Goal: Transaction & Acquisition: Purchase product/service

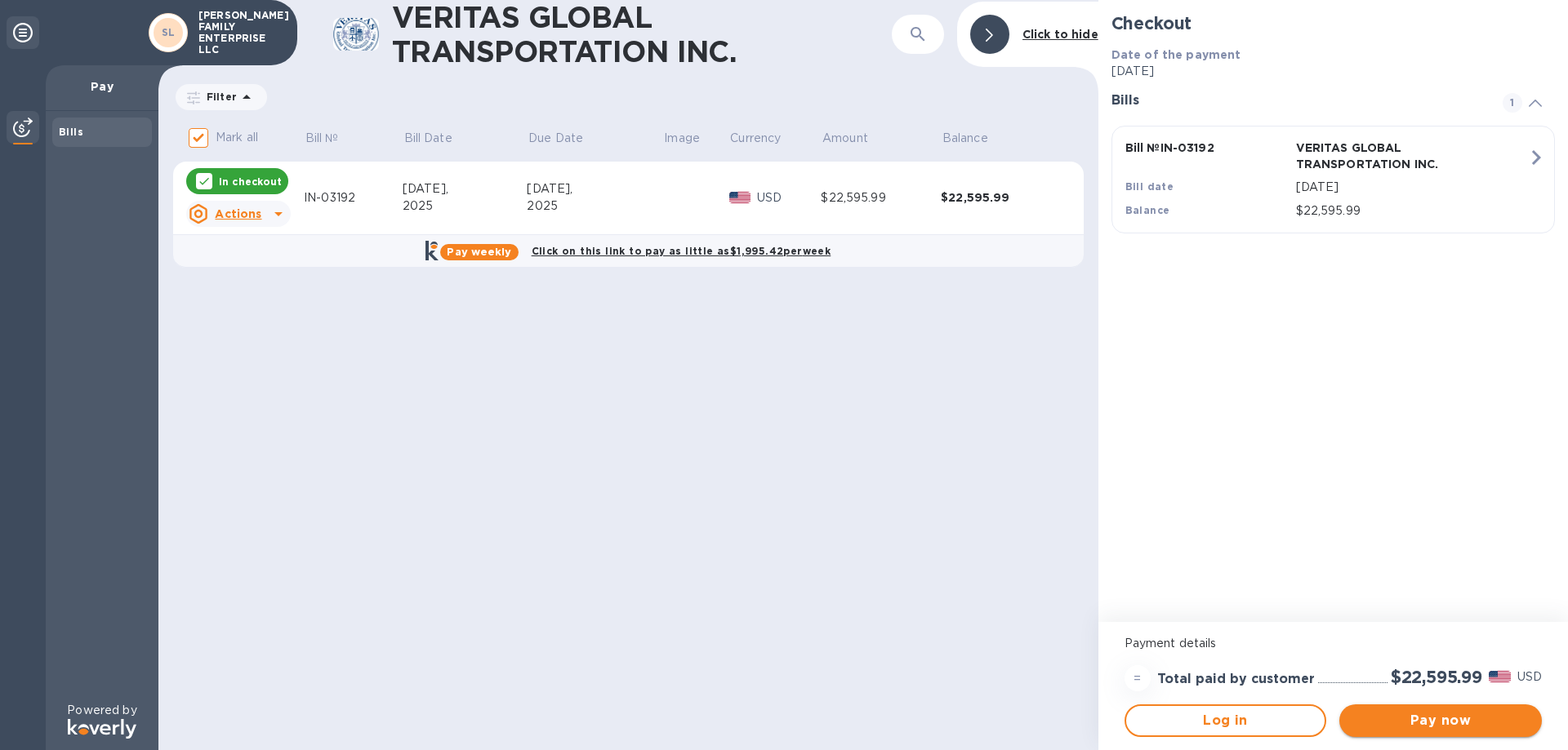
click at [1425, 721] on span "Pay now" at bounding box center [1440, 720] width 176 height 19
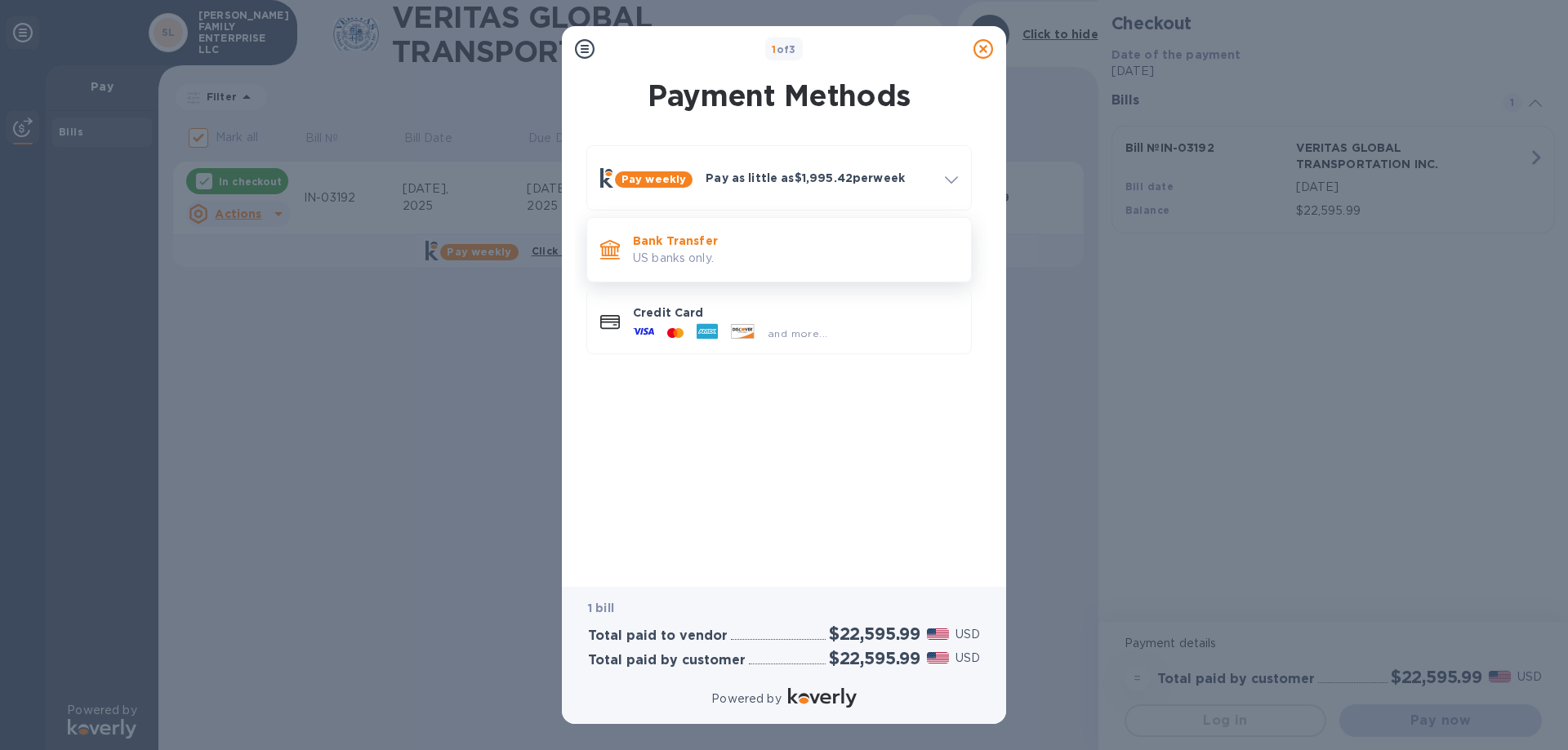
click at [738, 256] on p "US banks only." at bounding box center [795, 258] width 325 height 17
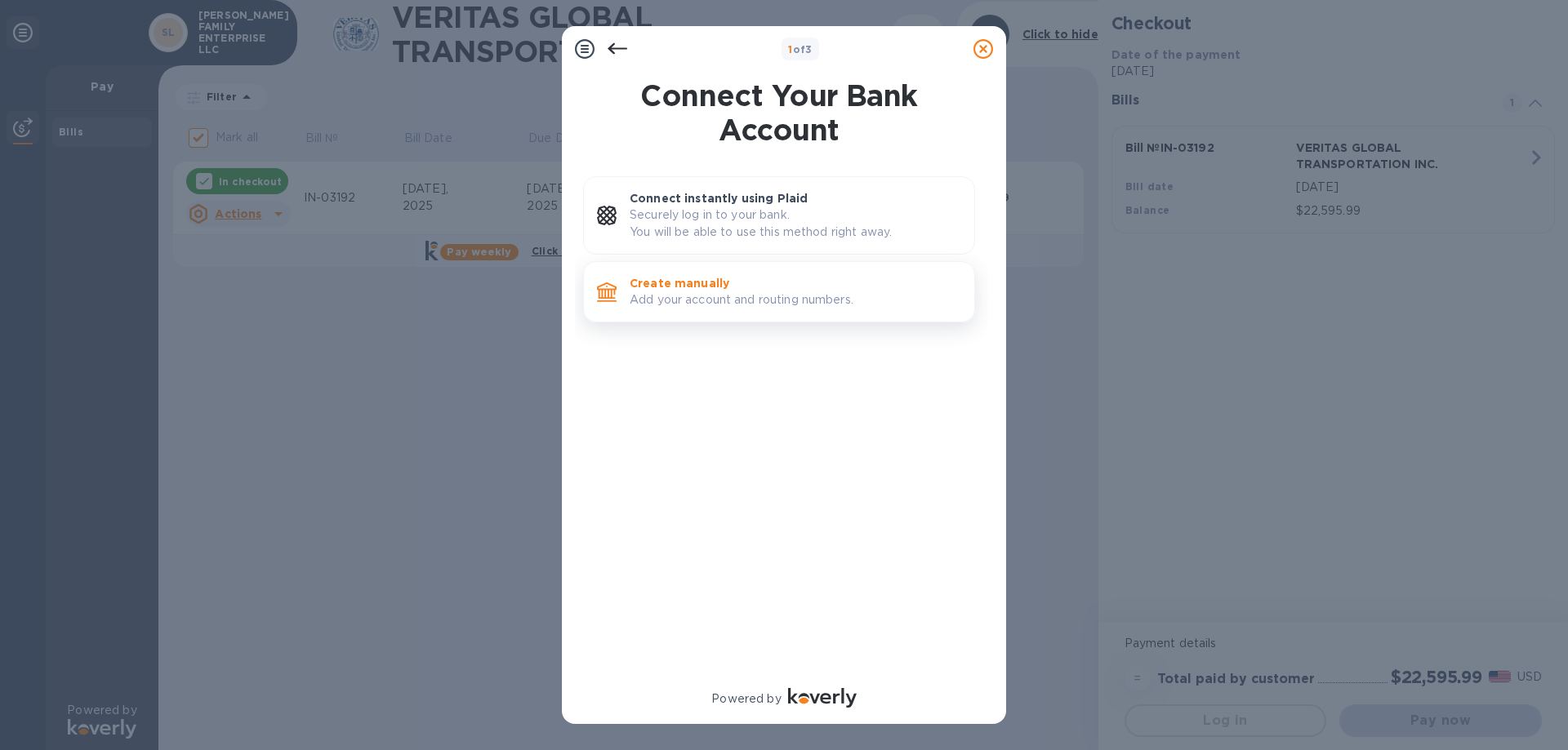
click at [750, 300] on p "Add your account and routing numbers." at bounding box center [795, 299] width 332 height 17
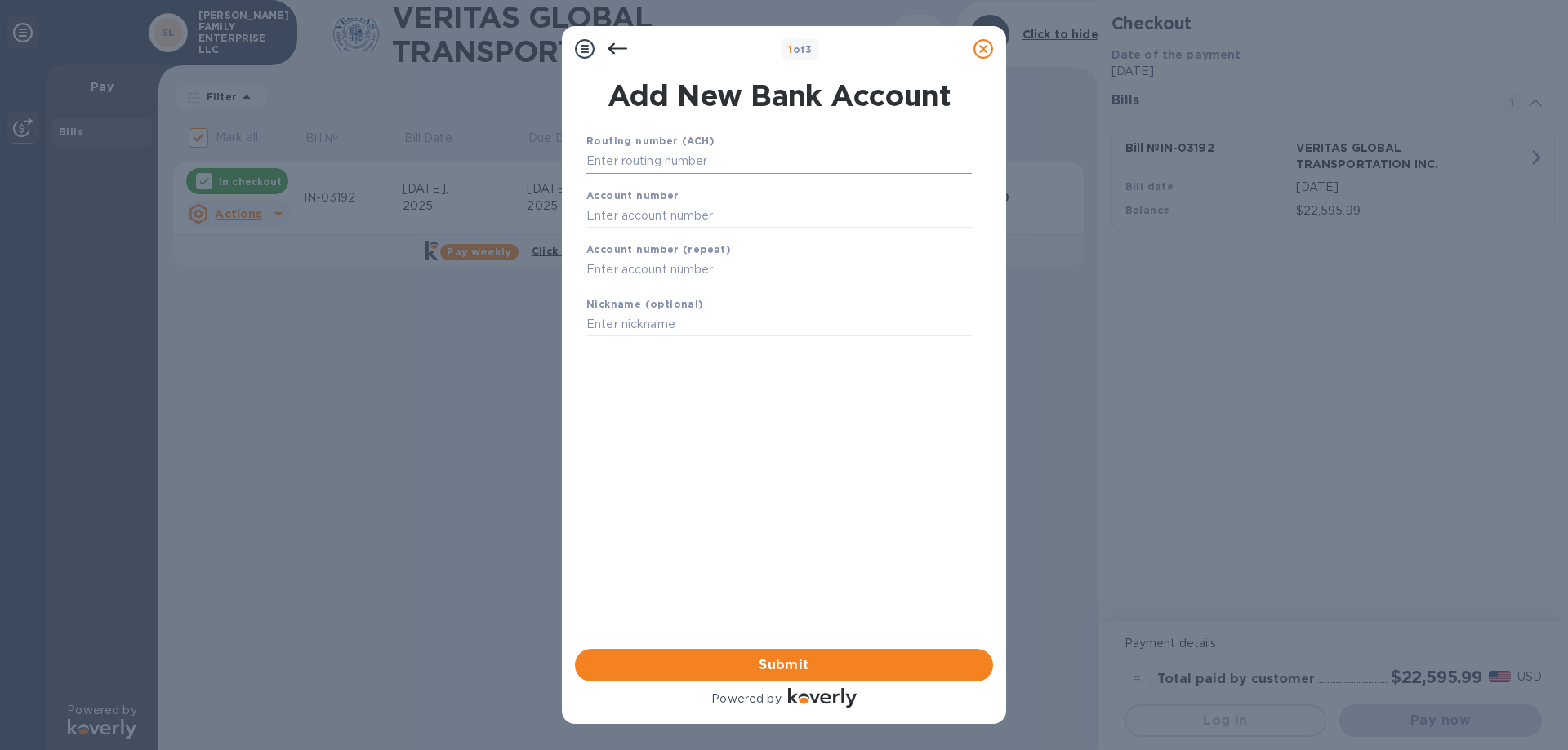
click at [710, 161] on input "text" at bounding box center [779, 161] width 385 height 24
click at [654, 158] on input "text" at bounding box center [779, 161] width 385 height 24
type input "092901683"
click at [648, 237] on input "text" at bounding box center [779, 236] width 385 height 24
type input "600066575"
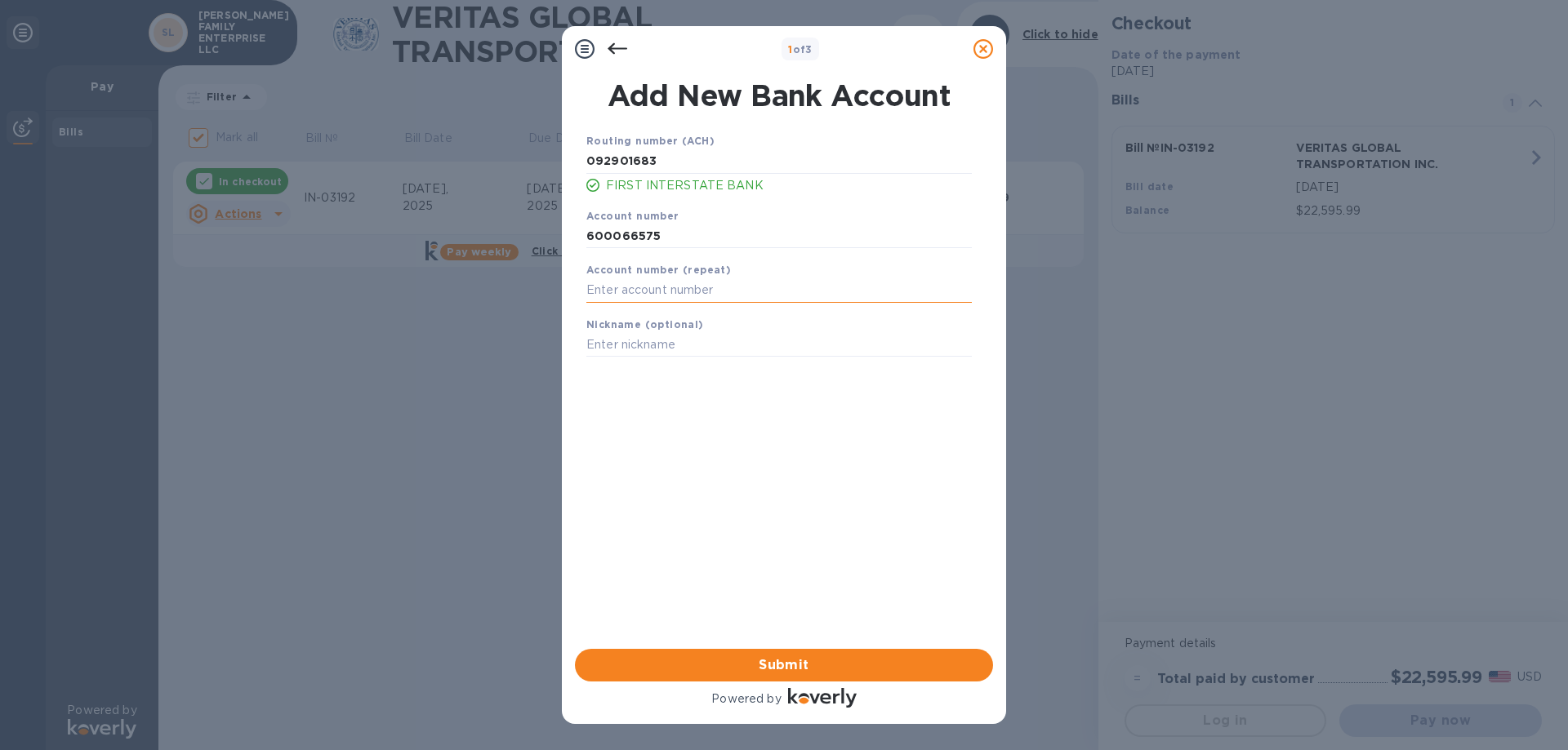
click at [649, 298] on input "text" at bounding box center [779, 290] width 385 height 24
type input "600066575"
click at [661, 353] on input "text" at bounding box center [779, 345] width 385 height 24
click at [634, 337] on input "text" at bounding box center [779, 345] width 385 height 24
type input "SFE FIB"
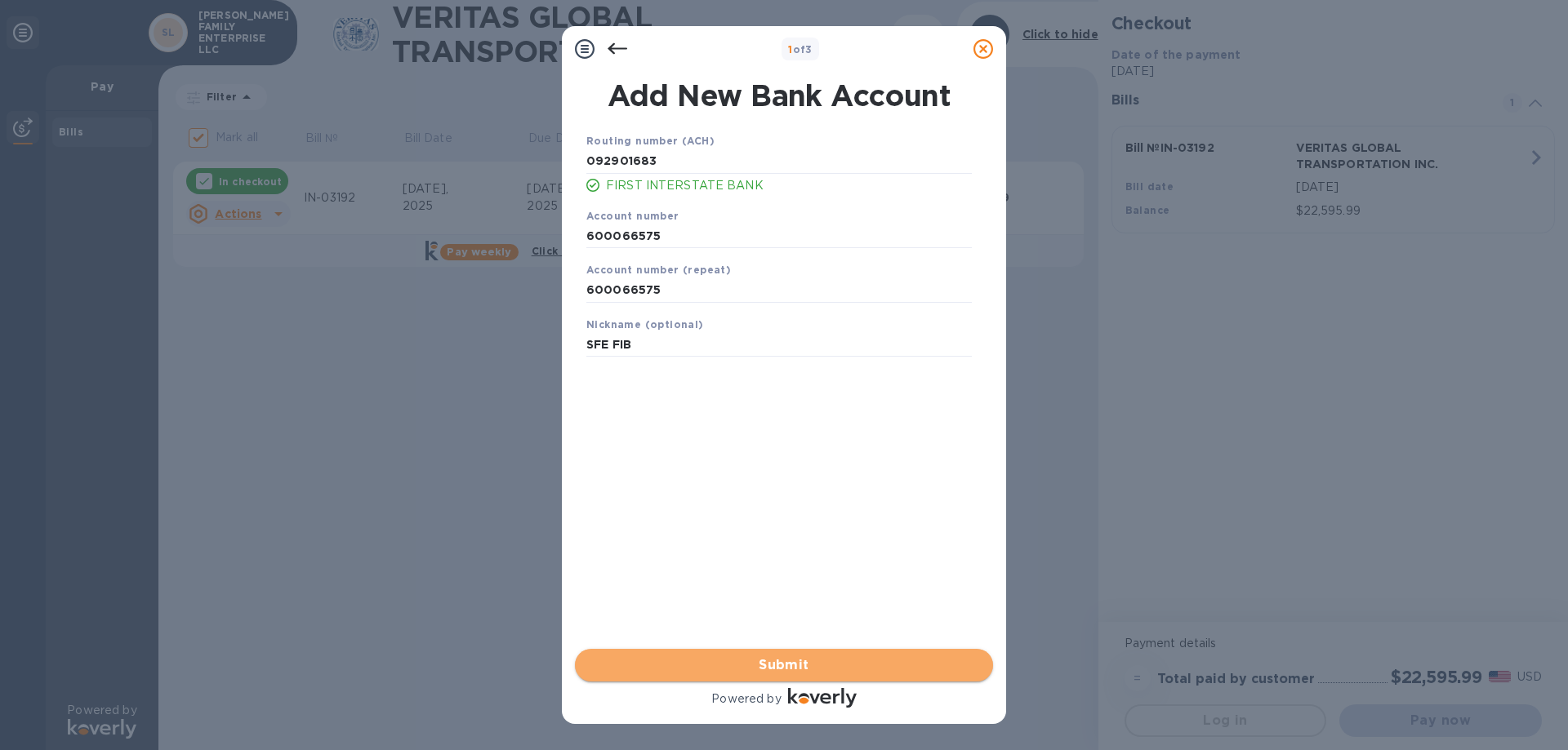
click at [777, 664] on span "Submit" at bounding box center [784, 664] width 392 height 19
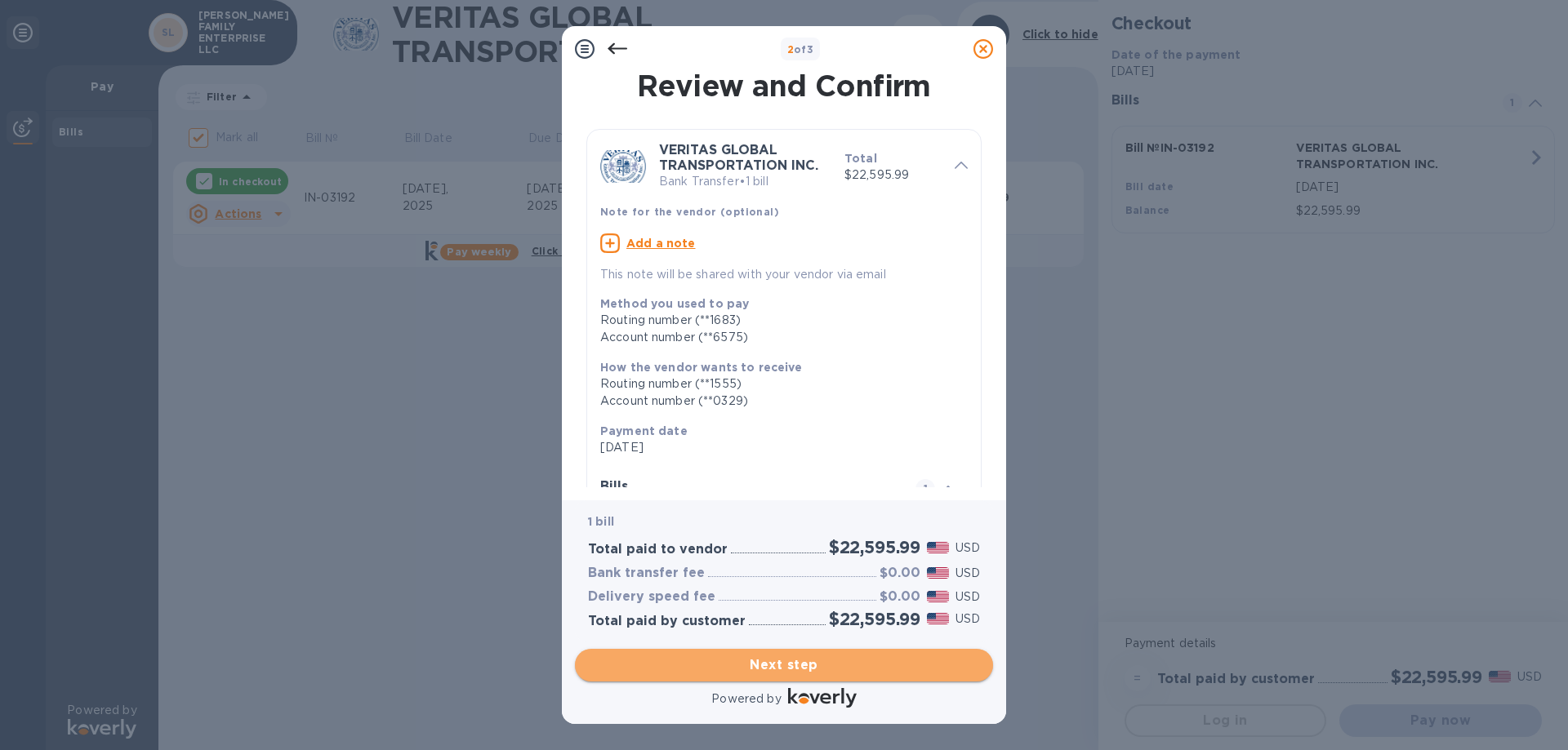
click at [792, 669] on span "Next step" at bounding box center [784, 664] width 392 height 19
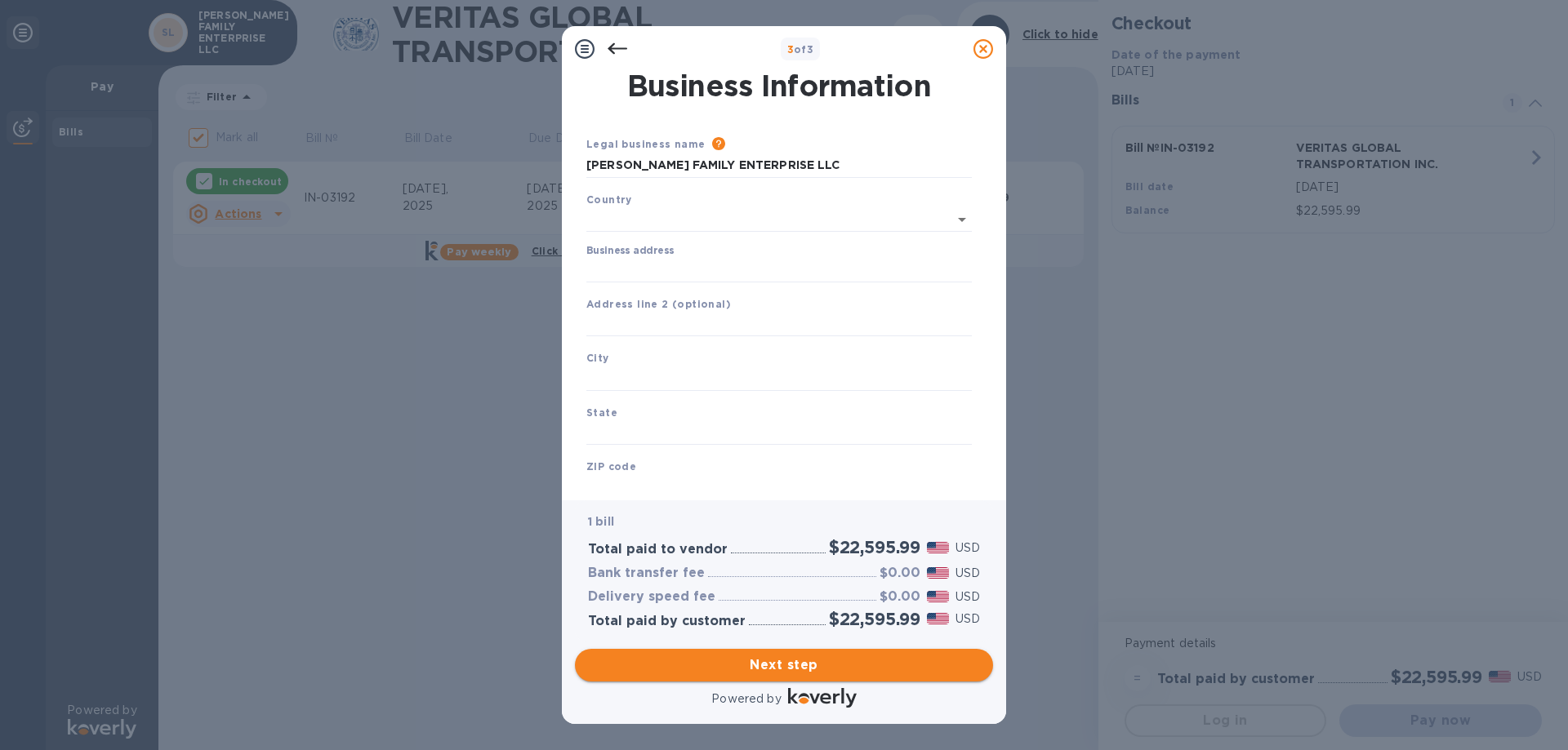
type input "[GEOGRAPHIC_DATA]"
click at [643, 275] on input "Business address" at bounding box center [779, 267] width 385 height 24
click at [640, 265] on input "Business address" at bounding box center [779, 267] width 385 height 24
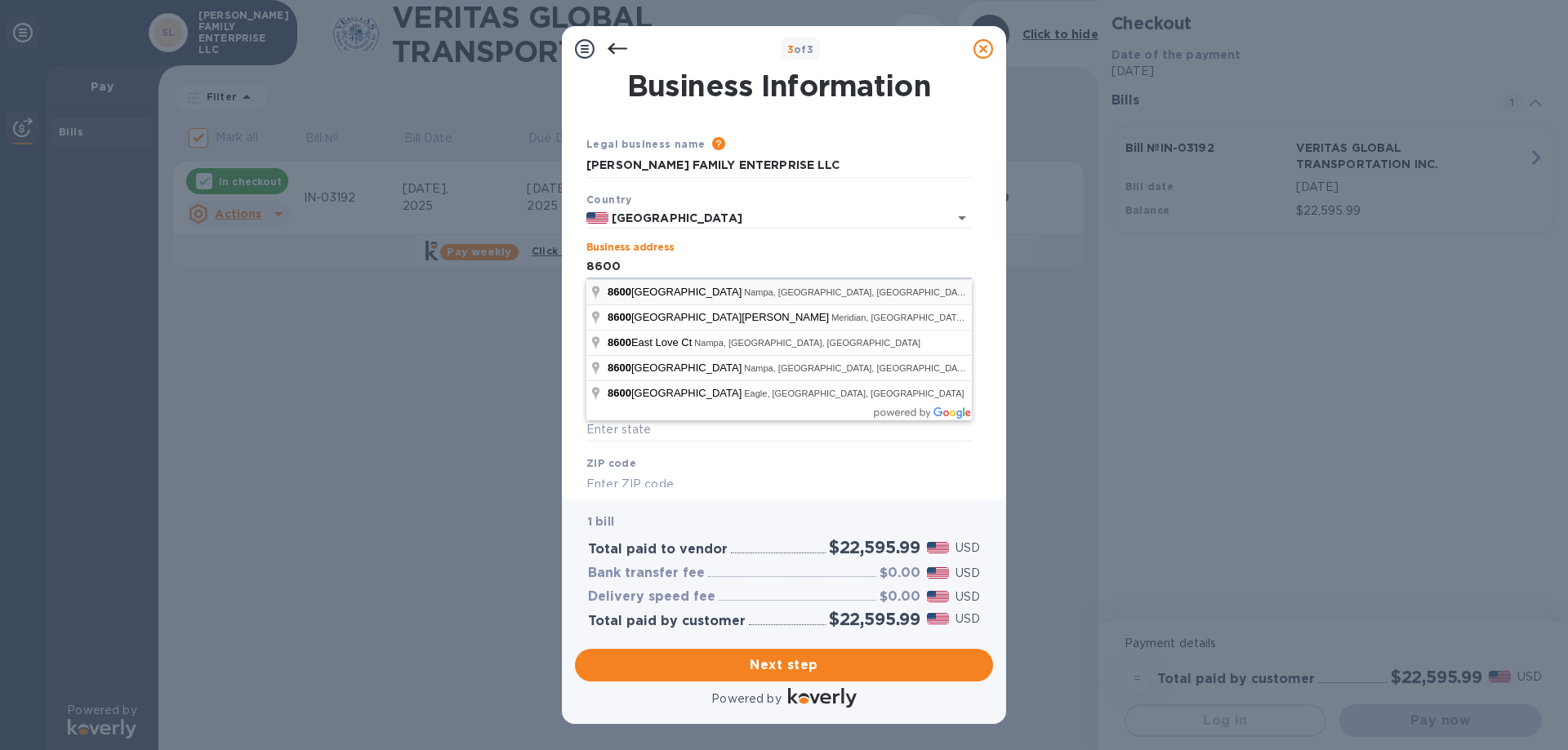
type input "[STREET_ADDRESS]"
type input "Nampa"
type input "ID"
type input "83687"
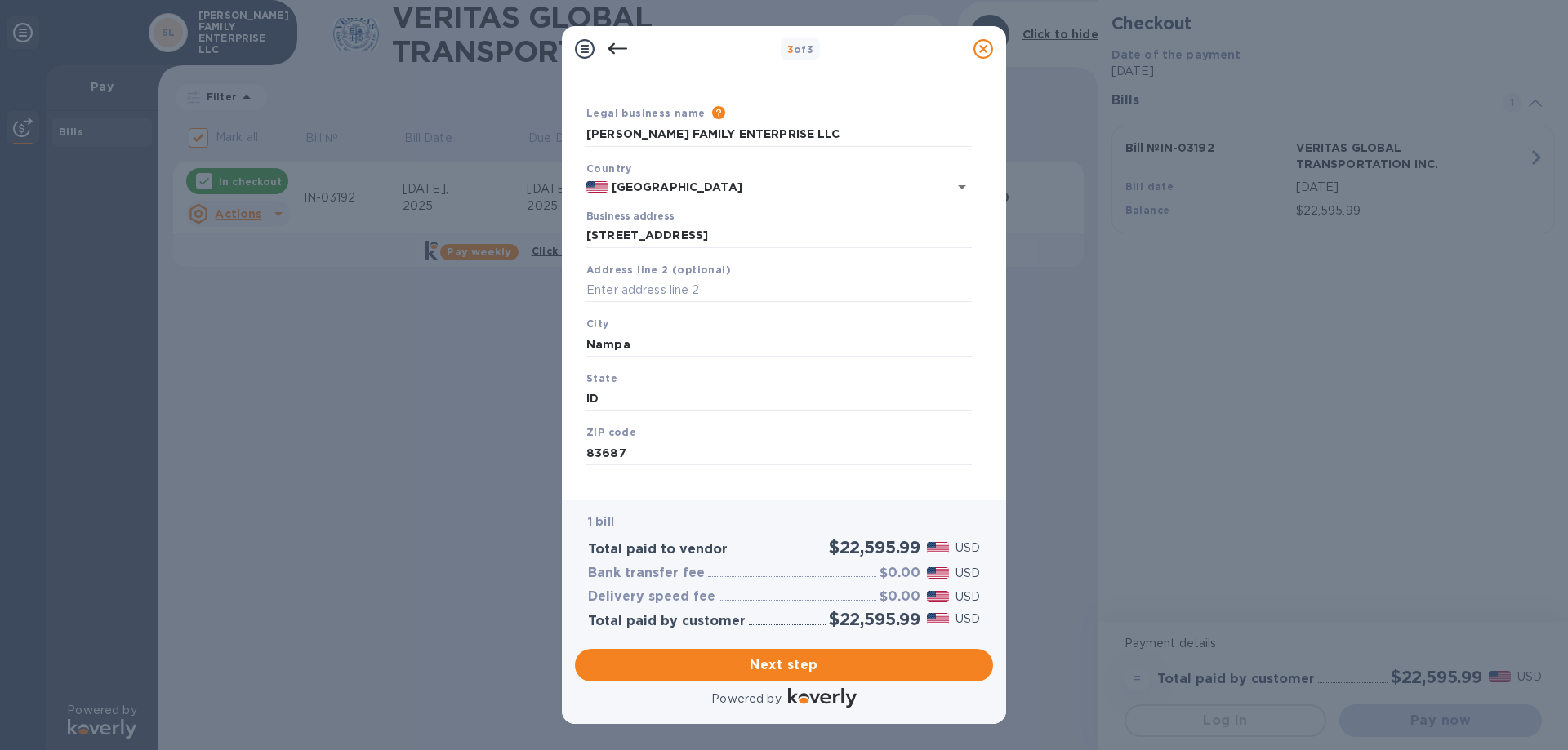
scroll to position [48, 0]
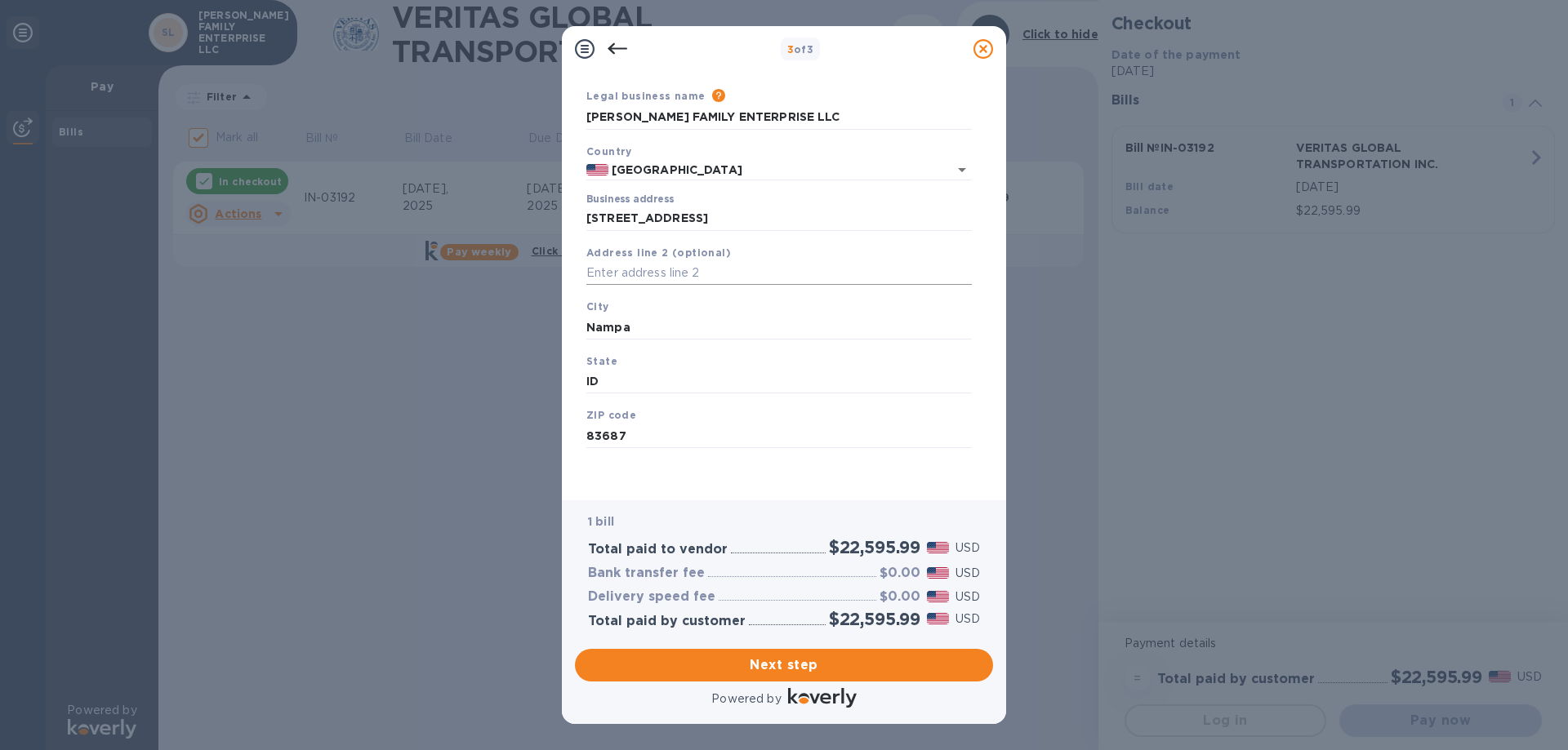
click at [632, 279] on input "text" at bounding box center [779, 273] width 385 height 24
type input "#300"
click at [801, 677] on button "Next step" at bounding box center [784, 664] width 418 height 33
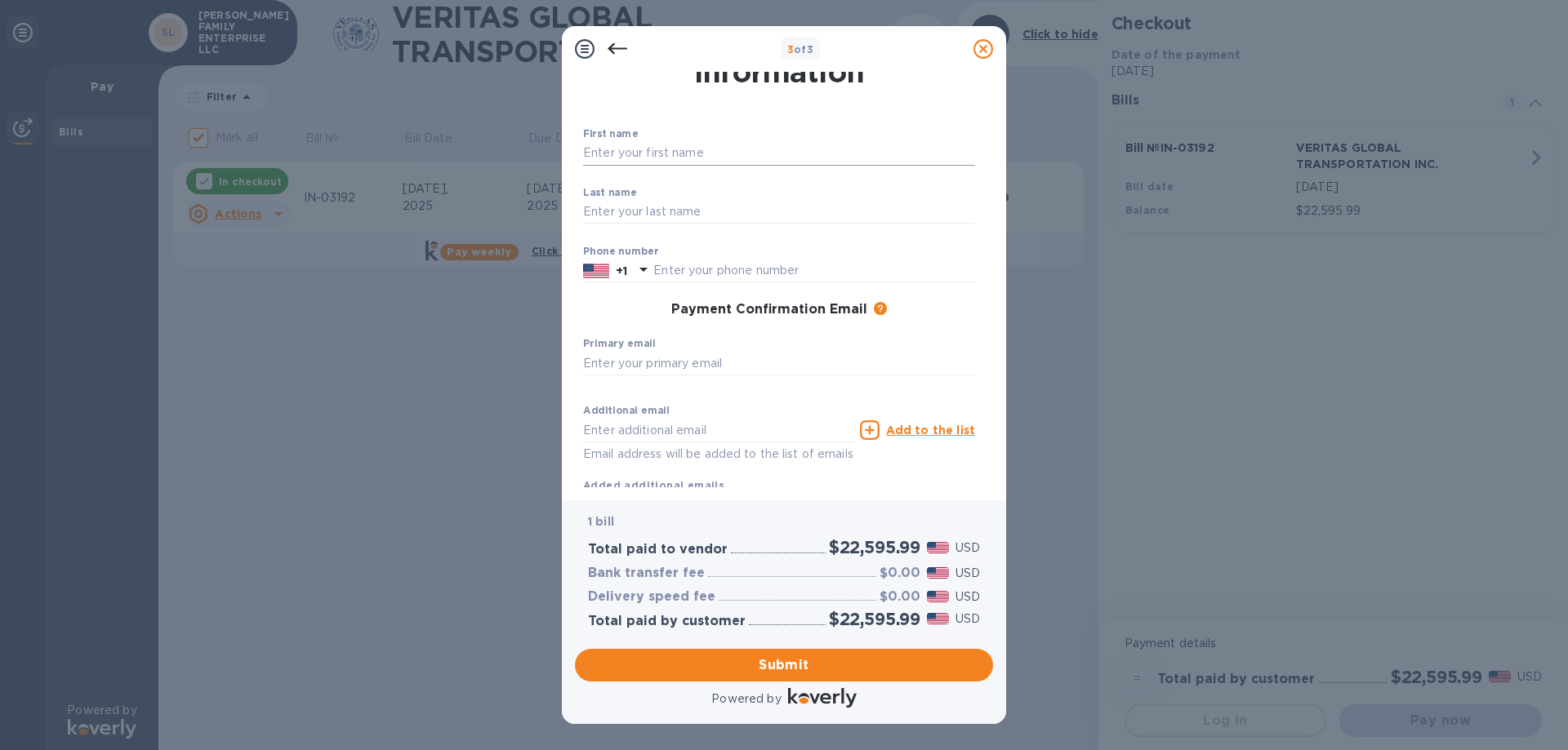
click at [641, 151] on input "text" at bounding box center [779, 153] width 392 height 24
type input "[PERSON_NAME]"
click at [641, 211] on input "text" at bounding box center [779, 211] width 392 height 24
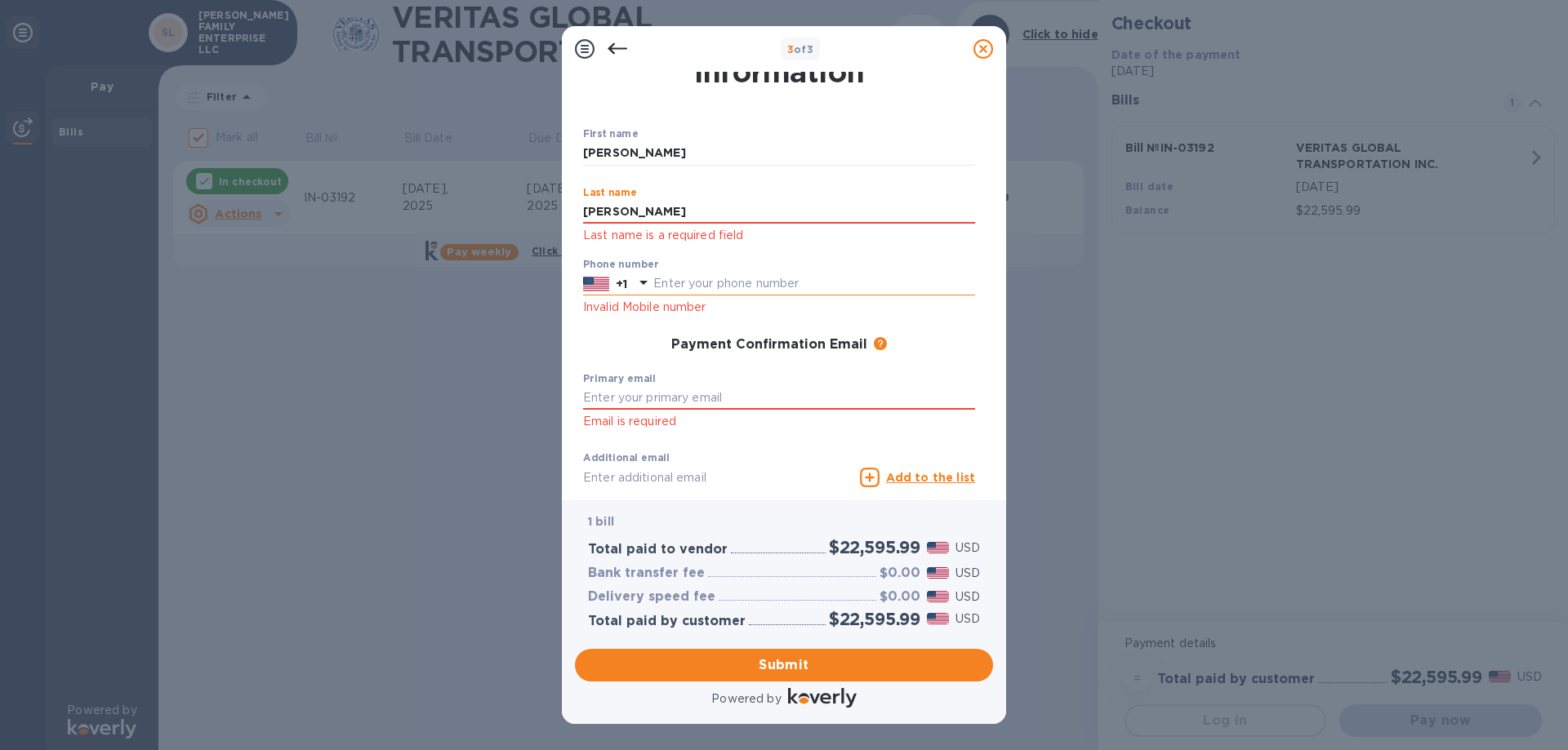
type input "[PERSON_NAME]"
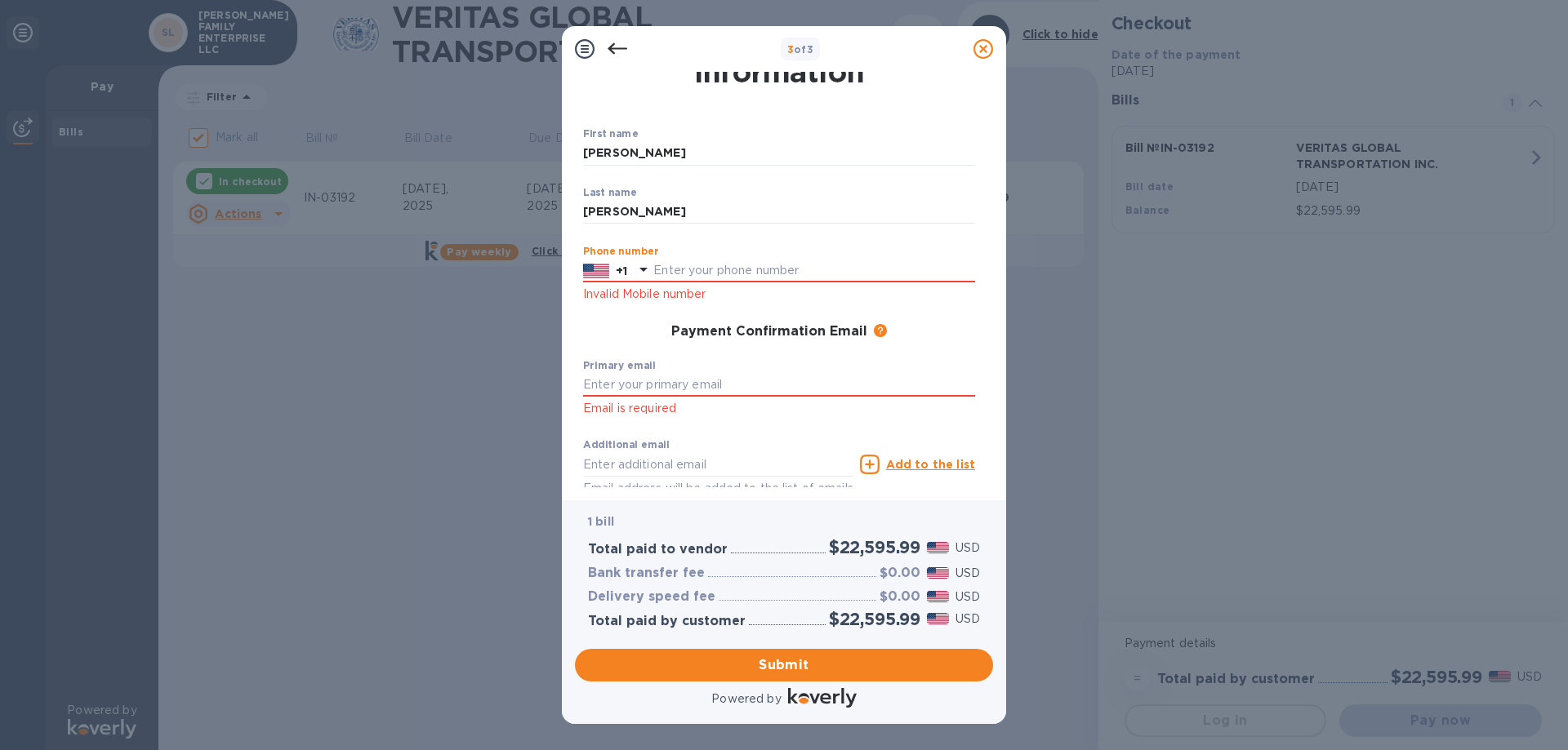
click at [703, 286] on div "Phone number +1 Invalid Mobile number" at bounding box center [779, 275] width 392 height 59
click at [703, 272] on input "text" at bounding box center [813, 270] width 321 height 24
type input "2088801148"
click at [678, 383] on input "text" at bounding box center [779, 385] width 392 height 24
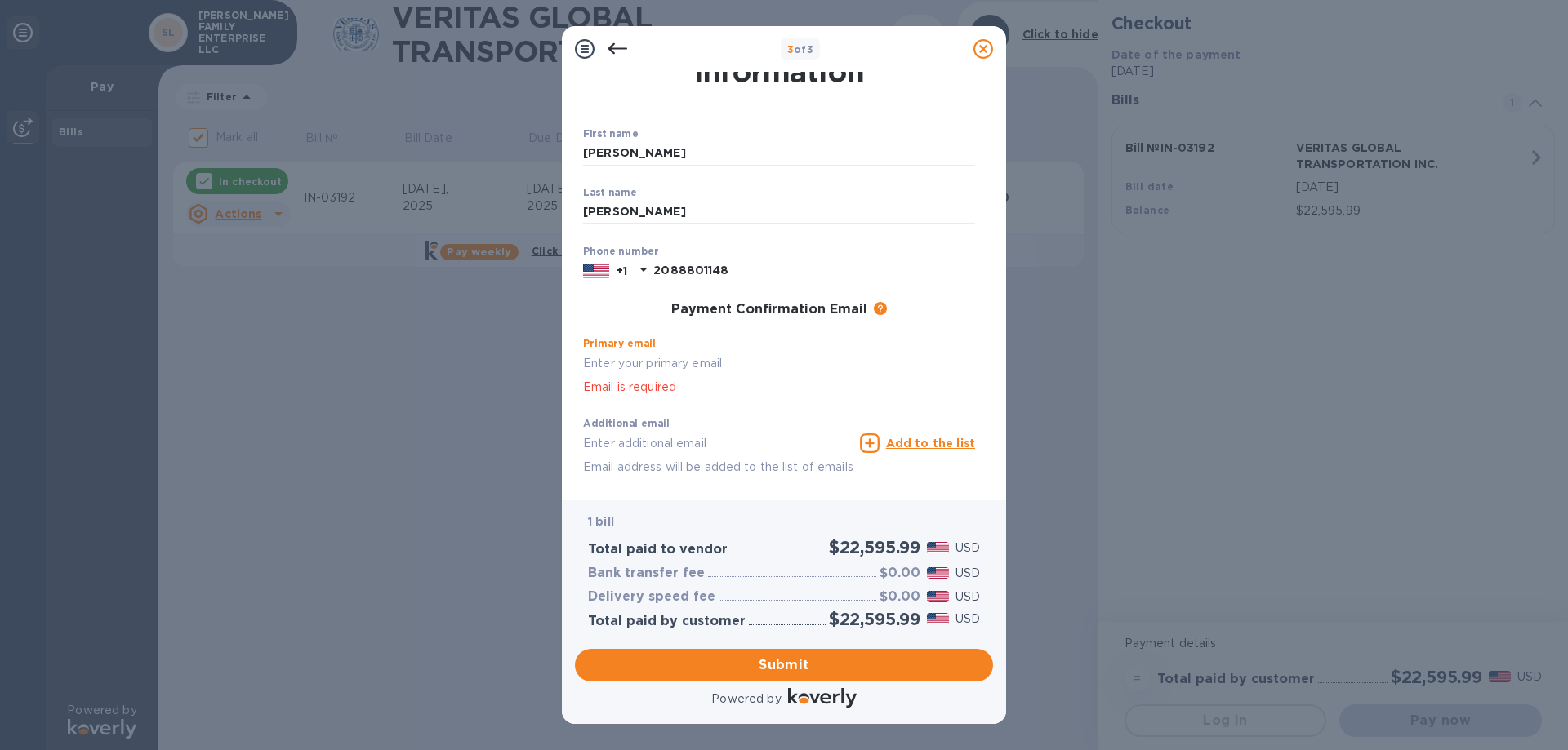
click at [621, 362] on input "text" at bounding box center [779, 362] width 392 height 24
paste input "[PERSON_NAME][EMAIL_ADDRESS][DOMAIN_NAME]"
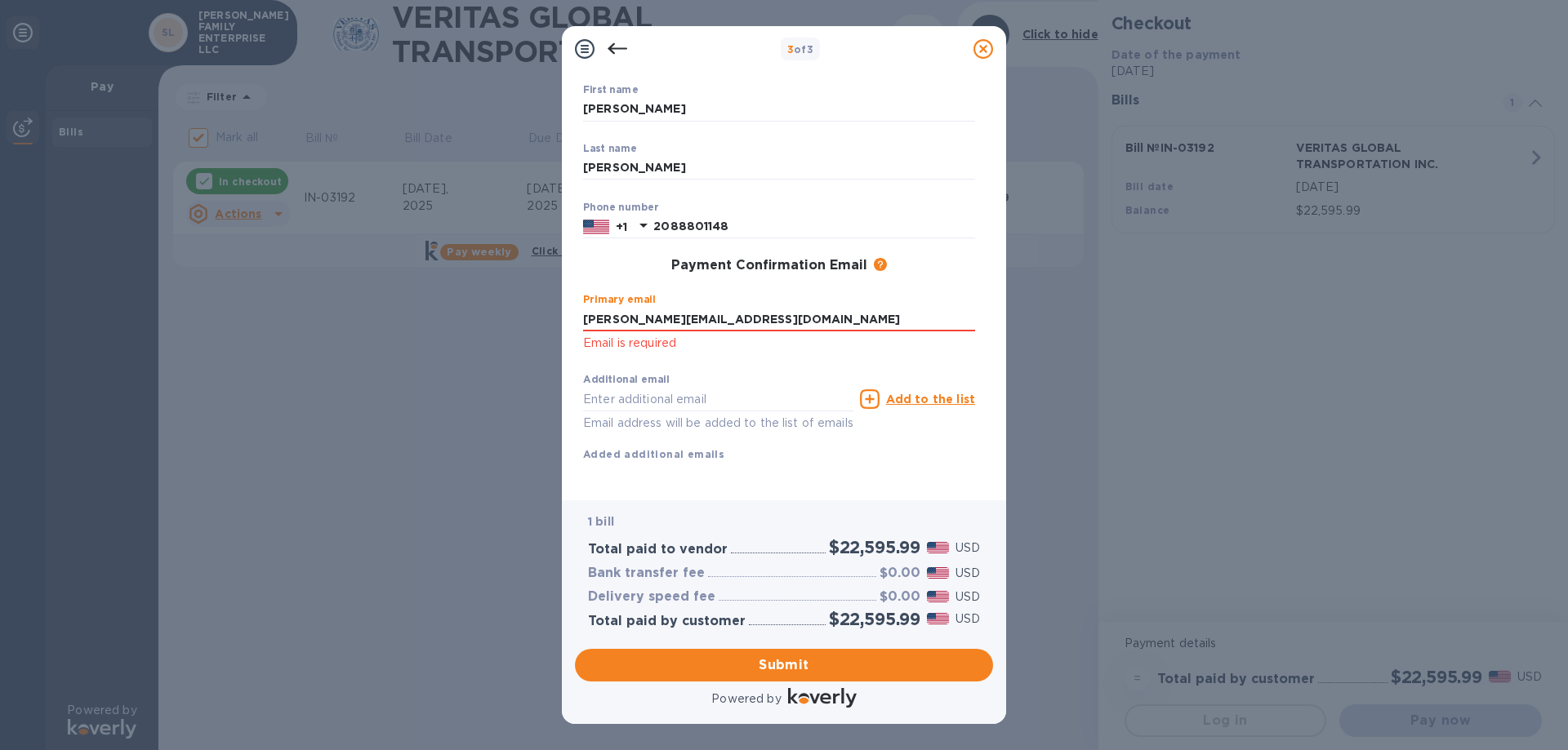
scroll to position [112, 0]
type input "[PERSON_NAME][EMAIL_ADDRESS][DOMAIN_NAME]"
click at [654, 385] on input "text" at bounding box center [719, 397] width 270 height 24
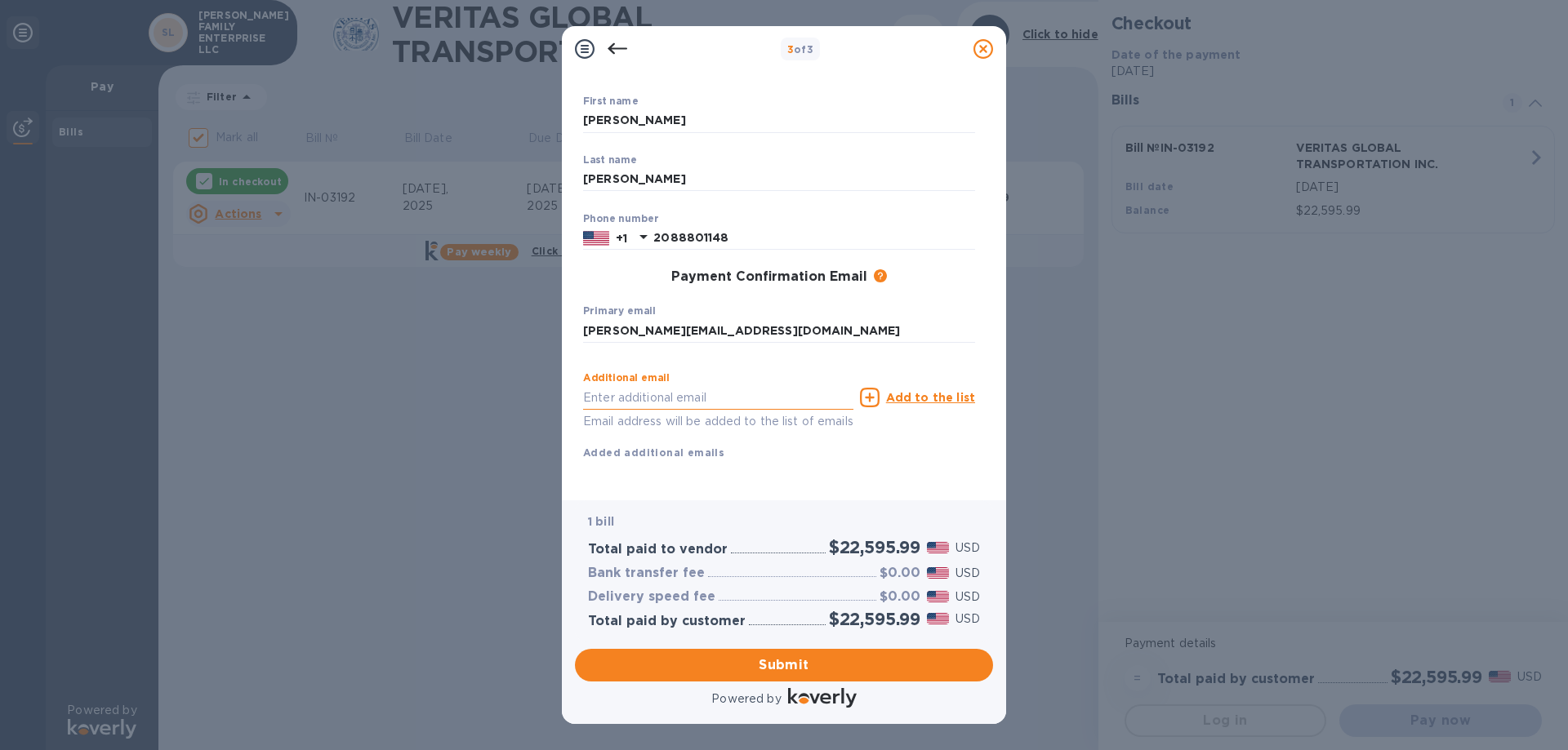
click at [615, 385] on input "text" at bounding box center [719, 397] width 270 height 24
paste input "[PERSON_NAME][EMAIL_ADDRESS][DOMAIN_NAME]"
type input "[PERSON_NAME][EMAIL_ADDRESS][DOMAIN_NAME]"
click at [819, 657] on span "Submit" at bounding box center [784, 664] width 392 height 19
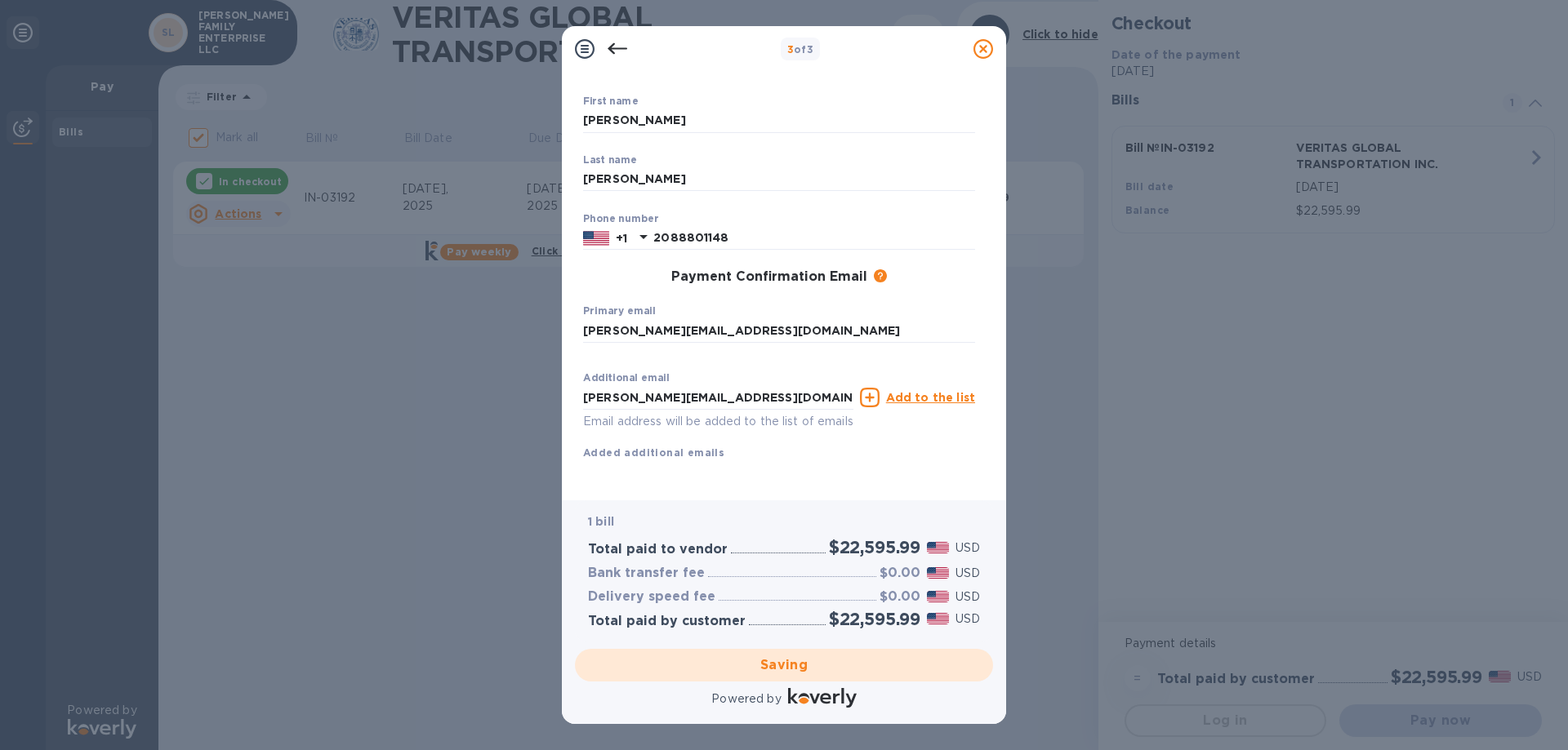
checkbox input "false"
